Goal: Navigation & Orientation: Find specific page/section

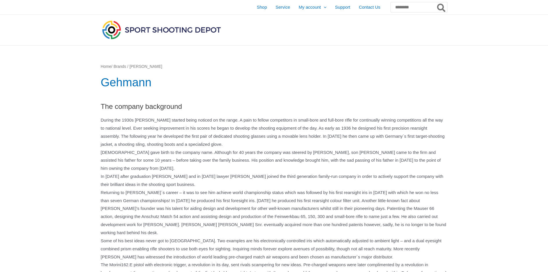
click at [110, 26] on img at bounding box center [161, 29] width 121 height 21
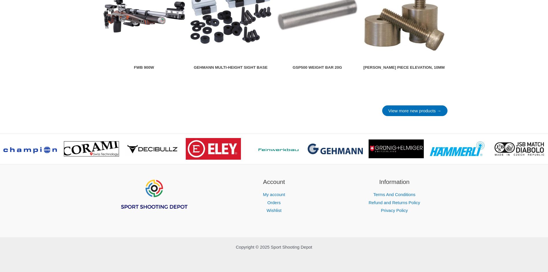
scroll to position [801, 0]
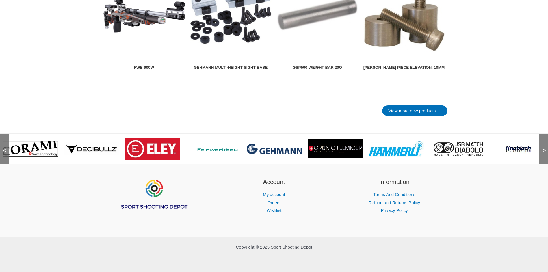
click at [4, 148] on span "<" at bounding box center [3, 145] width 6 height 6
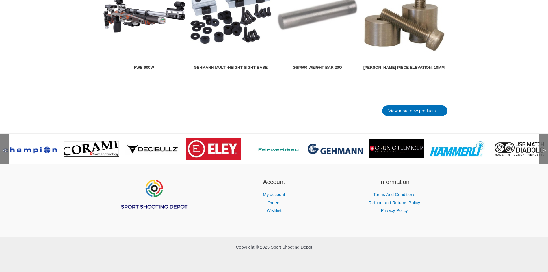
click at [4, 148] on span "<" at bounding box center [3, 145] width 6 height 6
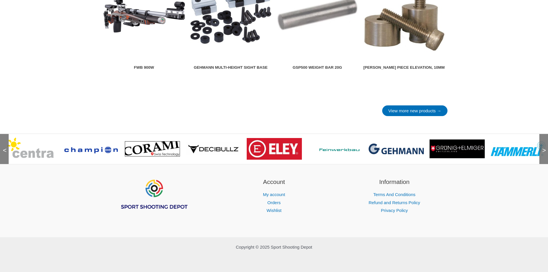
click at [4, 148] on span "<" at bounding box center [3, 145] width 6 height 6
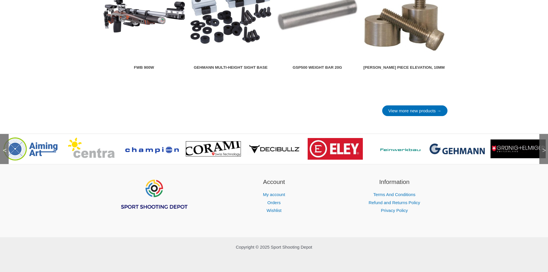
click at [4, 148] on span "<" at bounding box center [3, 145] width 6 height 6
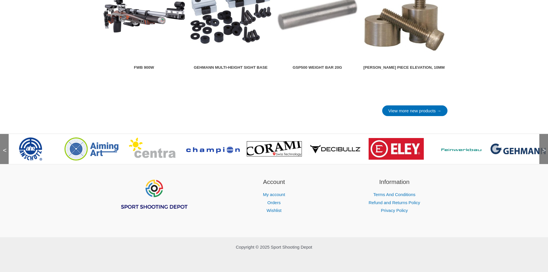
click at [4, 148] on span "<" at bounding box center [3, 145] width 6 height 6
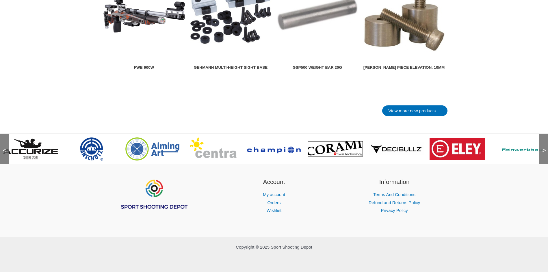
click at [4, 148] on span "<" at bounding box center [3, 145] width 6 height 6
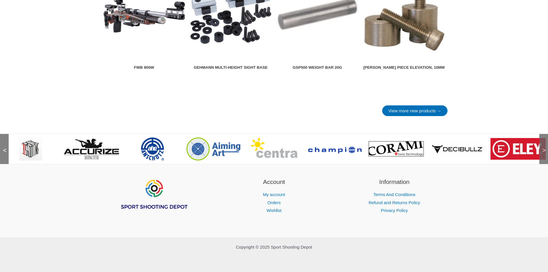
click at [4, 148] on span "<" at bounding box center [3, 145] width 6 height 6
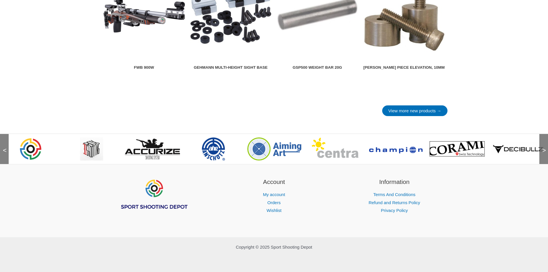
click at [4, 148] on span "<" at bounding box center [3, 145] width 6 height 6
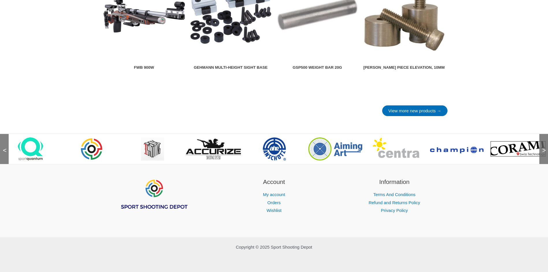
click at [4, 148] on span "<" at bounding box center [3, 145] width 6 height 6
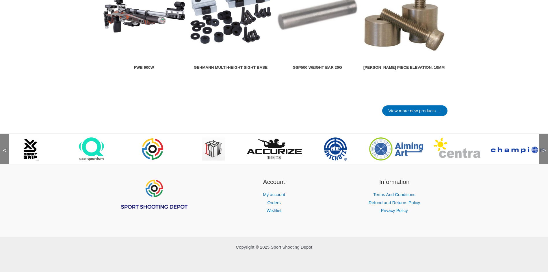
click at [4, 148] on span "<" at bounding box center [3, 145] width 6 height 6
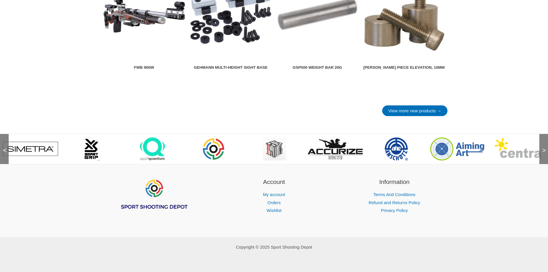
click at [4, 148] on span "<" at bounding box center [3, 145] width 6 height 6
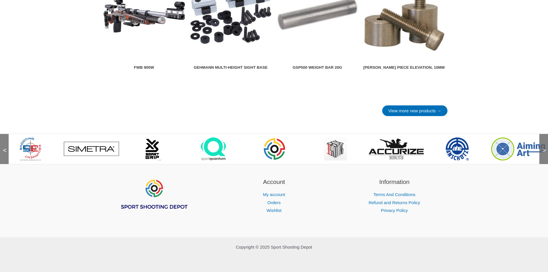
click at [4, 148] on span "<" at bounding box center [3, 145] width 6 height 6
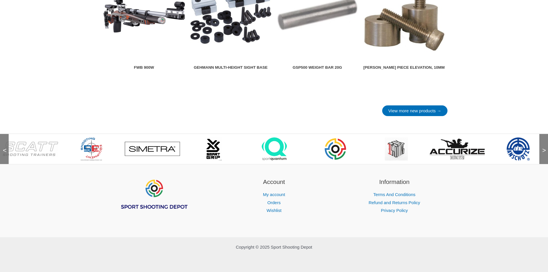
click at [4, 148] on span "<" at bounding box center [3, 145] width 6 height 6
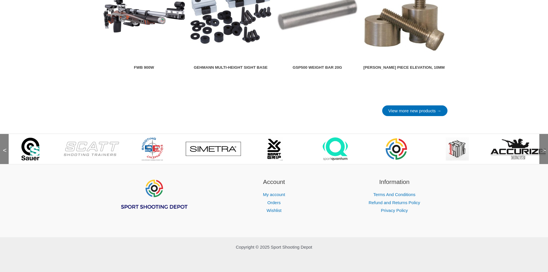
click at [5, 148] on span "<" at bounding box center [3, 145] width 6 height 6
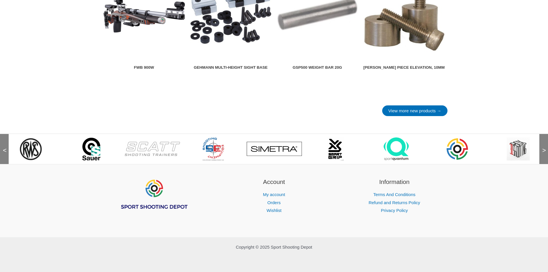
click at [5, 148] on span "<" at bounding box center [3, 145] width 6 height 6
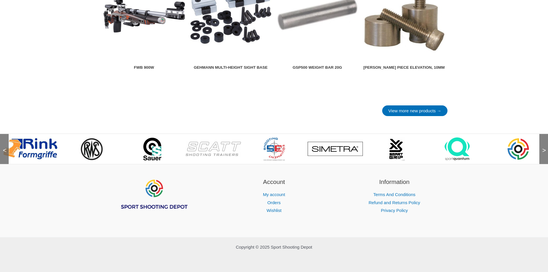
click at [5, 148] on span "<" at bounding box center [3, 145] width 6 height 6
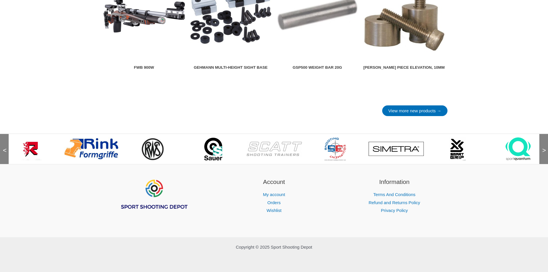
click at [5, 148] on span "<" at bounding box center [3, 145] width 6 height 6
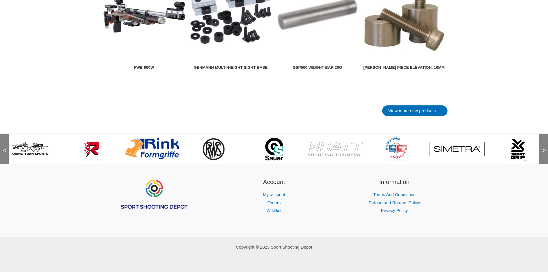
click at [5, 148] on span "<" at bounding box center [3, 145] width 6 height 6
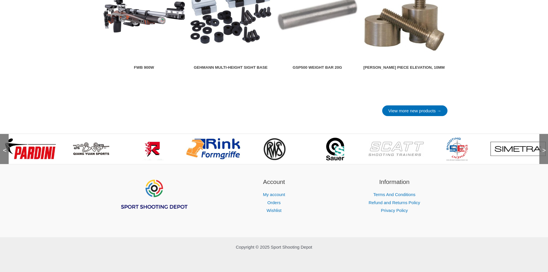
click at [5, 148] on span "<" at bounding box center [3, 145] width 6 height 6
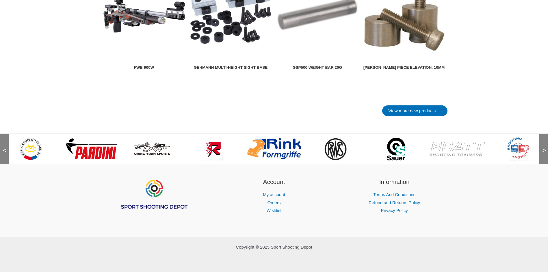
click at [5, 148] on span "<" at bounding box center [3, 145] width 6 height 6
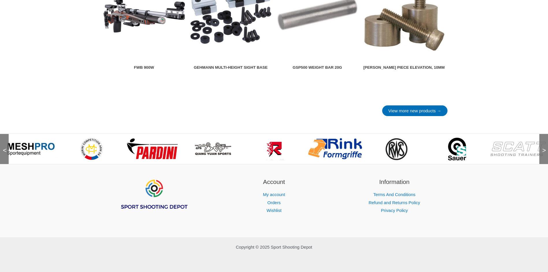
click at [5, 148] on span "<" at bounding box center [3, 145] width 6 height 6
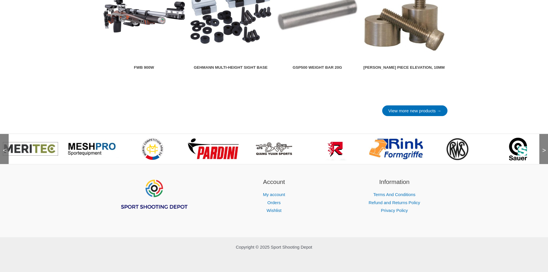
click at [5, 148] on span "<" at bounding box center [3, 145] width 6 height 6
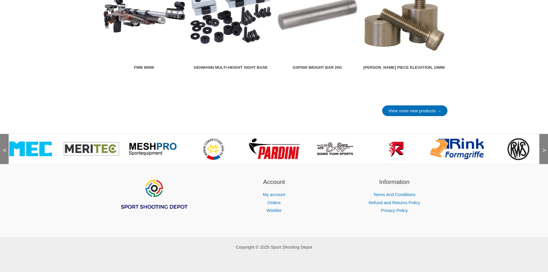
click at [5, 148] on span "<" at bounding box center [3, 145] width 6 height 6
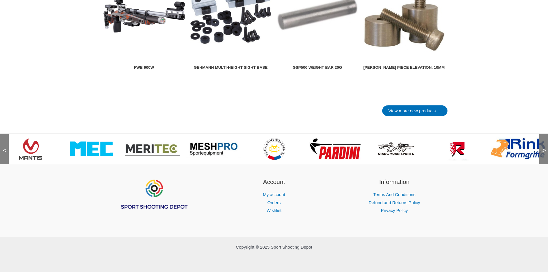
click at [5, 148] on span "<" at bounding box center [3, 145] width 6 height 6
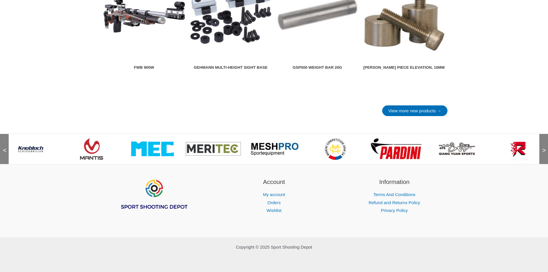
click at [5, 148] on span "<" at bounding box center [3, 145] width 6 height 6
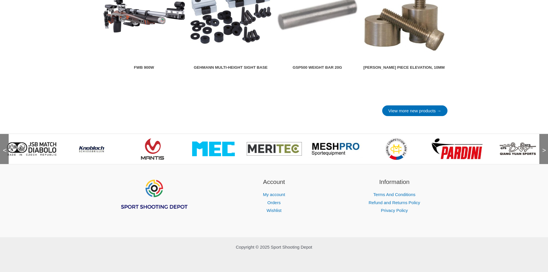
click at [5, 148] on span "<" at bounding box center [3, 145] width 6 height 6
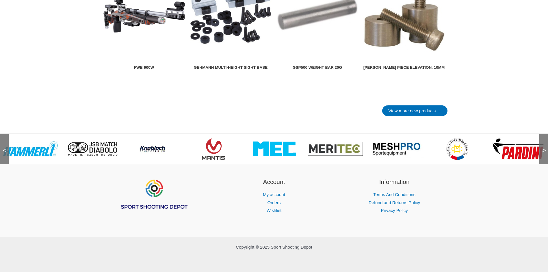
click at [5, 148] on span "<" at bounding box center [3, 145] width 6 height 6
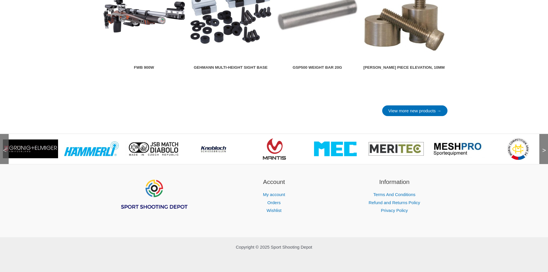
click at [5, 148] on span "<" at bounding box center [3, 145] width 6 height 6
